Goal: Task Accomplishment & Management: Use online tool/utility

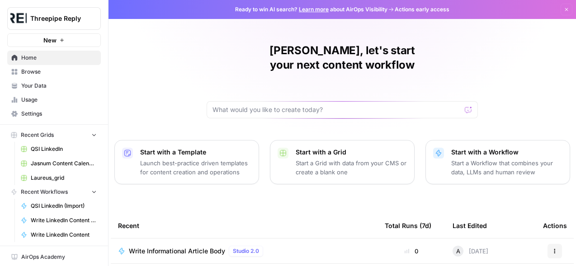
click at [53, 73] on span "Browse" at bounding box center [58, 72] width 75 height 8
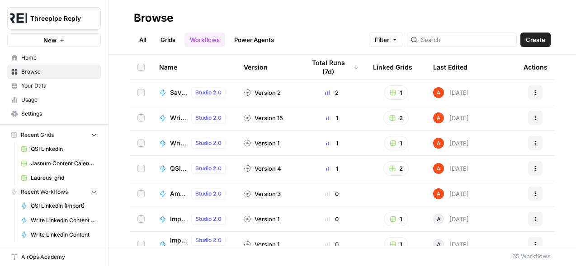
click at [252, 42] on link "Power Agents" at bounding box center [254, 40] width 51 height 14
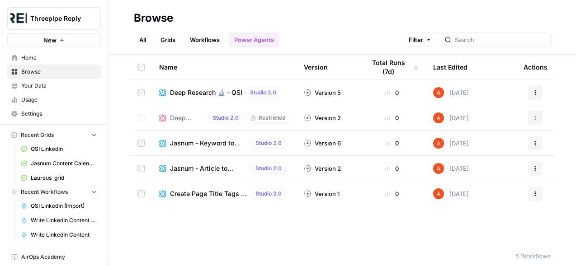
click at [209, 43] on link "Workflows" at bounding box center [204, 40] width 41 height 14
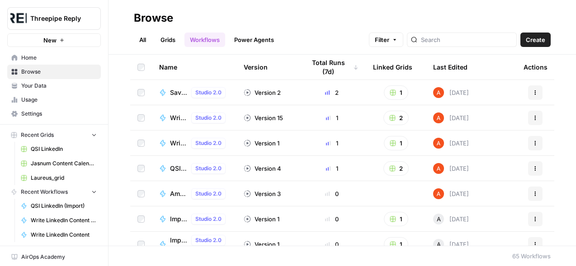
click at [172, 92] on span "Save QSI LinkedIn Data" at bounding box center [179, 92] width 18 height 9
drag, startPoint x: 313, startPoint y: 28, endPoint x: 293, endPoint y: 14, distance: 25.0
click at [293, 14] on h2 "Browse" at bounding box center [342, 18] width 417 height 14
